Goal: Task Accomplishment & Management: Manage account settings

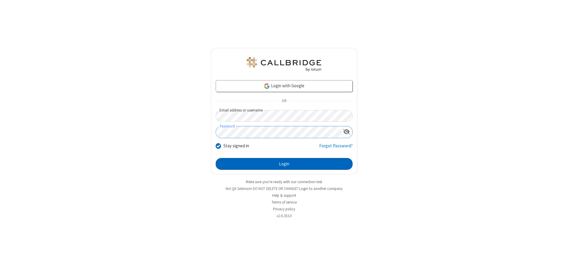
click at [284, 164] on button "Login" at bounding box center [284, 164] width 137 height 12
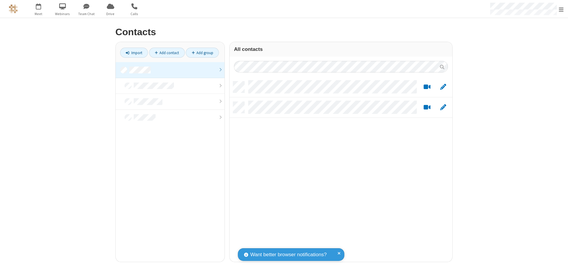
click at [170, 70] on link at bounding box center [170, 70] width 109 height 16
click at [134, 53] on link "Import" at bounding box center [134, 53] width 28 height 10
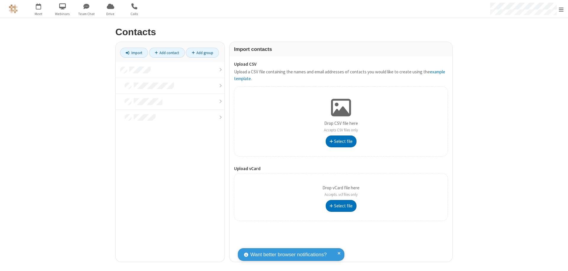
type input "C:\fakepath\address_book_contacts.csv"
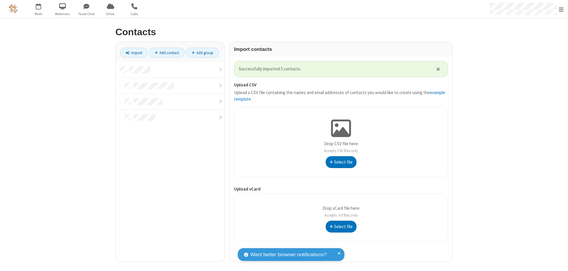
click at [170, 70] on link at bounding box center [170, 70] width 109 height 16
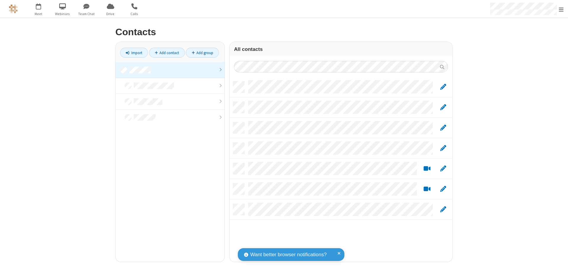
scroll to position [180, 218]
